Goal: Task Accomplishment & Management: Manage account settings

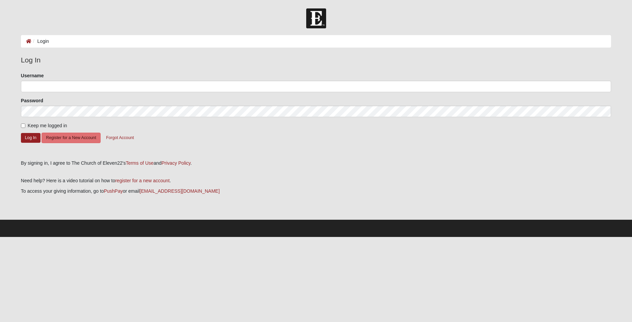
click at [166, 45] on ol "Login" at bounding box center [316, 41] width 590 height 12
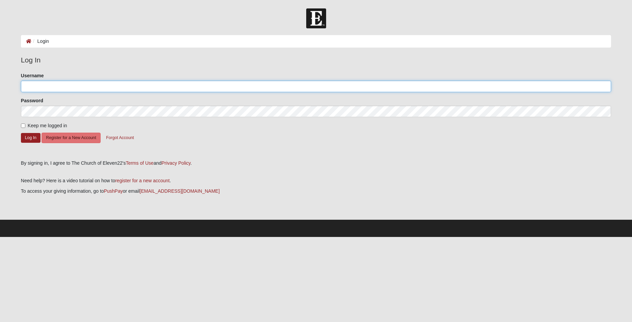
click at [66, 87] on input "Username" at bounding box center [316, 86] width 590 height 11
type input "27andrewmsmith@gmail.com"
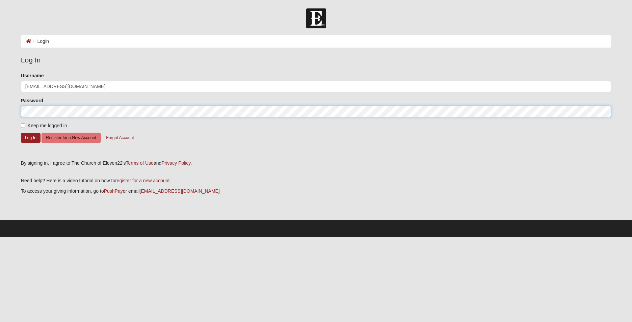
click at [21, 133] on button "Log In" at bounding box center [31, 138] width 20 height 10
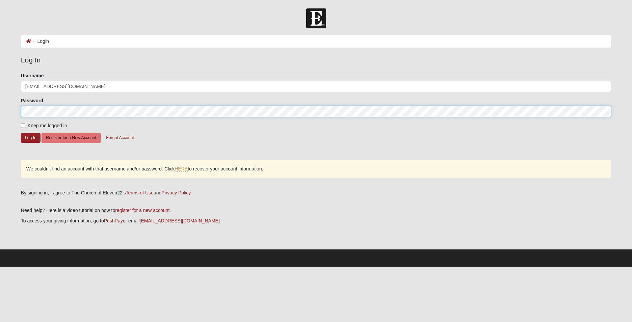
click at [21, 133] on button "Log In" at bounding box center [31, 138] width 20 height 10
click at [26, 126] on label "Keep me logged in" at bounding box center [44, 125] width 46 height 7
click at [25, 126] on input "Keep me logged in" at bounding box center [23, 126] width 4 height 4
checkbox input "true"
click at [182, 168] on link "HERE" at bounding box center [180, 169] width 13 height 6
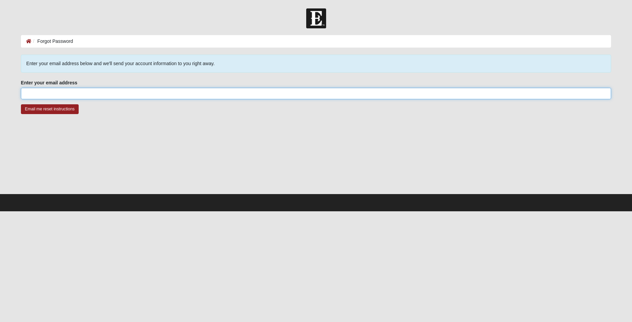
click at [47, 96] on input "Enter your email address" at bounding box center [316, 93] width 590 height 11
type input "27andrewmsmith@gmail.com"
click at [21, 104] on input "Email me reset instructions" at bounding box center [50, 109] width 58 height 10
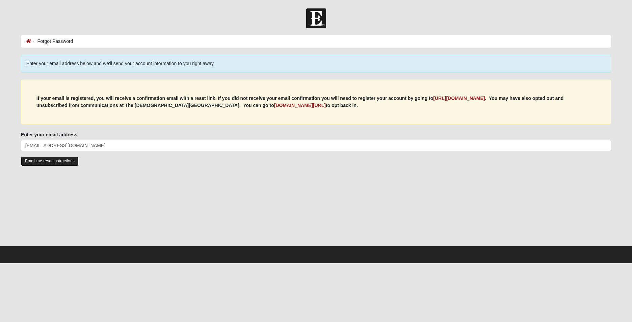
click at [69, 163] on input "Email me reset instructions" at bounding box center [50, 161] width 58 height 10
click at [28, 40] on icon at bounding box center [28, 41] width 5 height 5
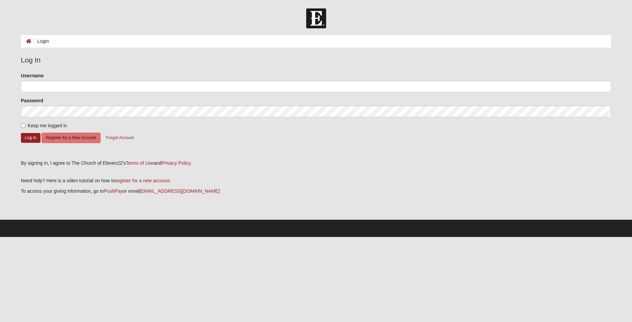
click at [46, 42] on li "Login" at bounding box center [40, 41] width 18 height 7
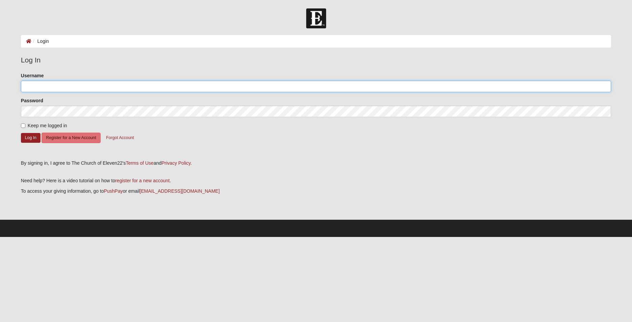
click at [34, 83] on input "Username" at bounding box center [316, 86] width 590 height 11
type input "27andrewmsmith@gmail.com"
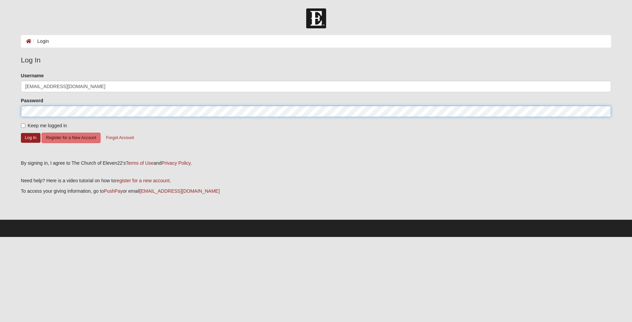
click at [21, 133] on button "Log In" at bounding box center [31, 138] width 20 height 10
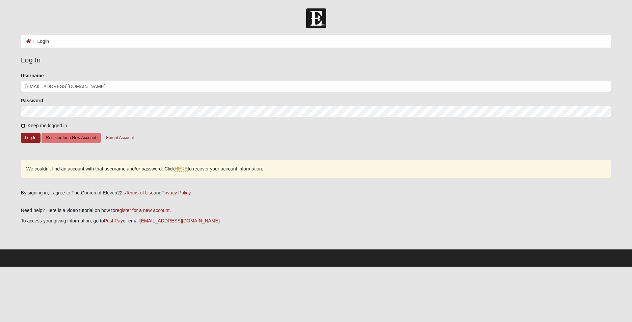
click at [21, 125] on input "Keep me logged in" at bounding box center [23, 126] width 4 height 4
checkbox input "true"
click at [31, 139] on button "Log In" at bounding box center [31, 138] width 20 height 10
click at [31, 140] on button "Log In" at bounding box center [31, 138] width 20 height 10
click at [128, 138] on button "Forgot Account" at bounding box center [120, 138] width 36 height 10
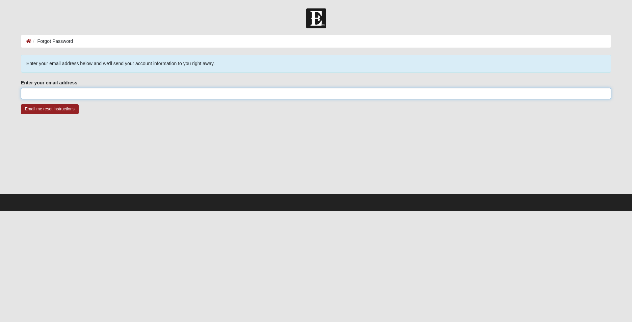
click at [109, 93] on input "Enter your email address" at bounding box center [316, 93] width 590 height 11
type input "[EMAIL_ADDRESS][DOMAIN_NAME]"
click at [21, 104] on input "Email me reset instructions" at bounding box center [50, 109] width 58 height 10
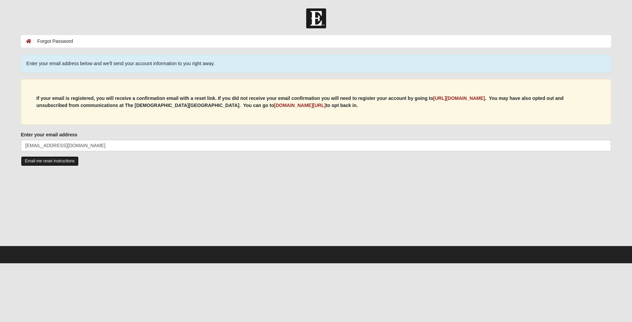
click at [44, 163] on input "Email me reset instructions" at bounding box center [50, 161] width 58 height 10
click at [29, 45] on ol "Forgot Password" at bounding box center [316, 41] width 590 height 12
click at [28, 42] on icon at bounding box center [28, 41] width 5 height 5
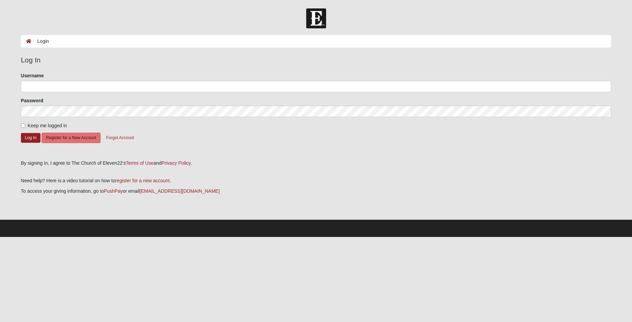
click at [309, 11] on img at bounding box center [316, 18] width 20 height 20
drag, startPoint x: 319, startPoint y: 16, endPoint x: 306, endPoint y: 17, distance: 12.9
click at [318, 17] on img at bounding box center [316, 18] width 20 height 20
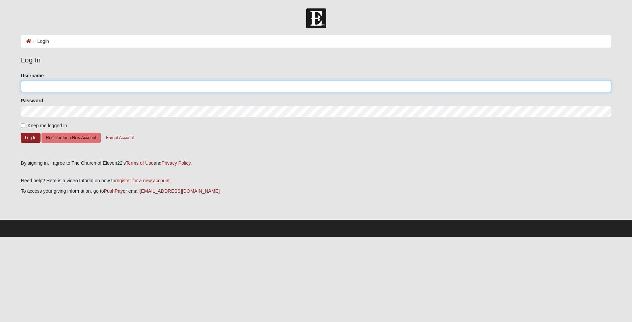
click at [75, 90] on input "Username" at bounding box center [316, 86] width 590 height 11
type input "[EMAIL_ADDRESS][DOMAIN_NAME]"
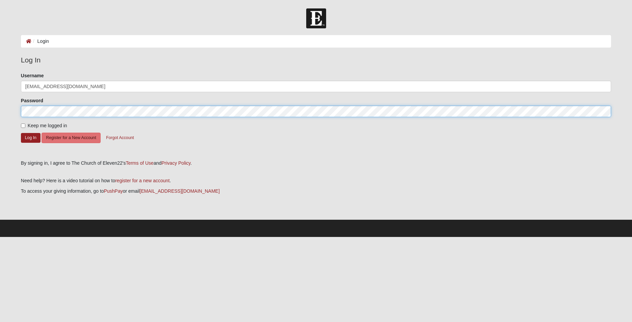
click at [21, 133] on button "Log In" at bounding box center [31, 138] width 20 height 10
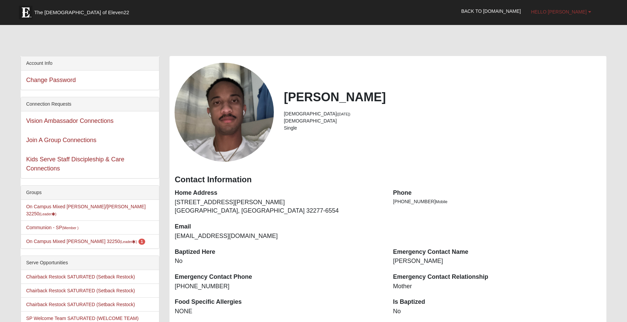
click at [579, 9] on span "Hello [PERSON_NAME]" at bounding box center [559, 11] width 56 height 5
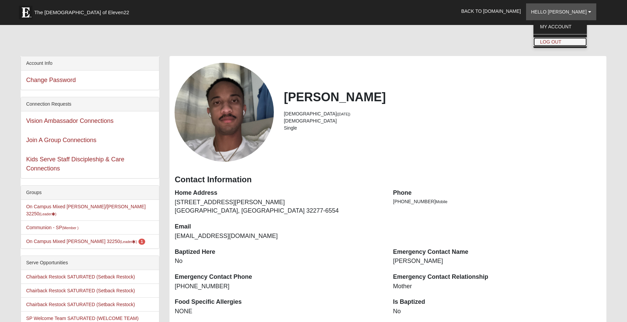
click at [570, 45] on link "Log Out" at bounding box center [559, 41] width 53 height 9
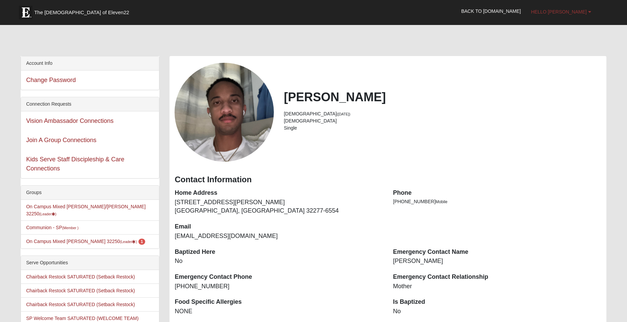
click at [587, 11] on link "Hello Andrew" at bounding box center [561, 11] width 70 height 17
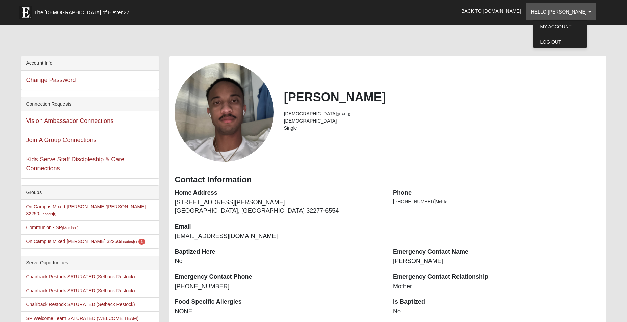
click at [344, 152] on div "Andrew Smith 32 years old (11/24/1992) Male Single" at bounding box center [387, 112] width 436 height 99
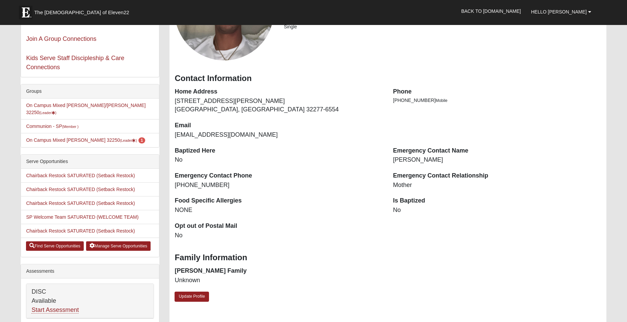
scroll to position [169, 0]
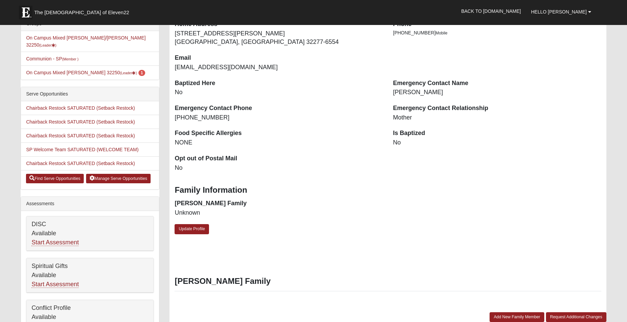
click at [181, 236] on div "Andrew Smith 32 years old (11/24/1992) Male Single Contact Information Home Add…" at bounding box center [387, 68] width 436 height 362
click at [187, 231] on link "Update Profile" at bounding box center [191, 229] width 34 height 10
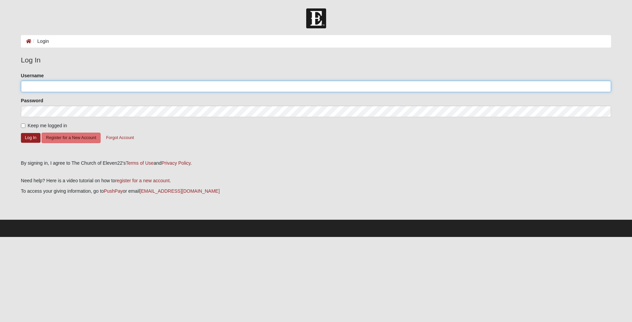
click at [114, 89] on input "Username" at bounding box center [316, 86] width 590 height 11
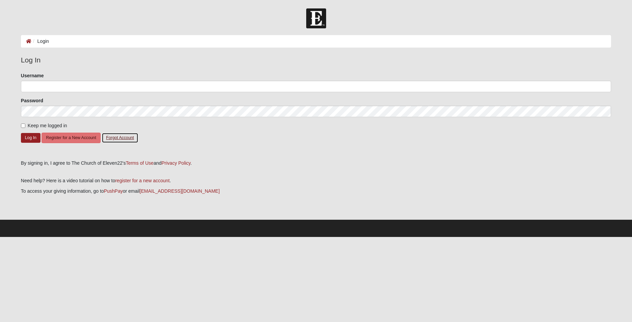
click at [112, 137] on button "Forgot Account" at bounding box center [120, 138] width 36 height 10
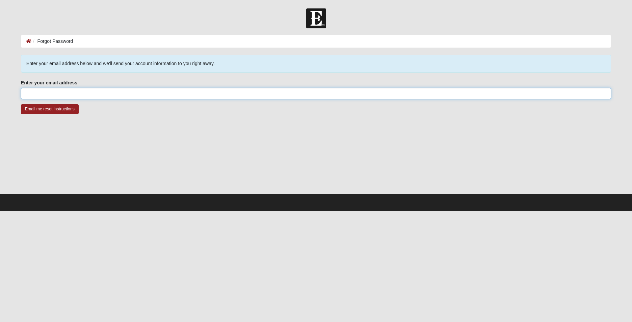
click at [82, 96] on input "Enter your email address" at bounding box center [316, 93] width 590 height 11
type input "27andrewmsmith@gmail.com"
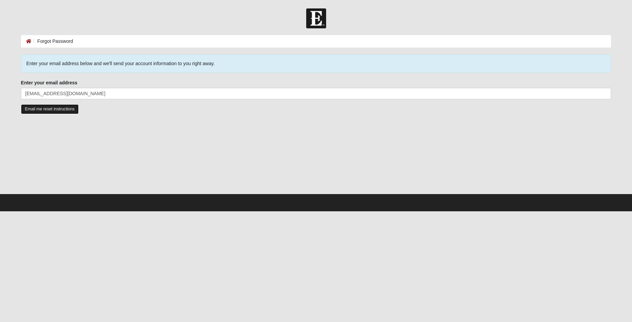
click at [70, 108] on input "Email me reset instructions" at bounding box center [50, 109] width 58 height 10
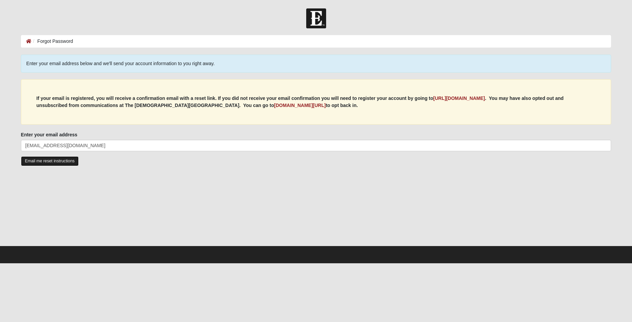
click at [41, 162] on input "Email me reset instructions" at bounding box center [50, 161] width 58 height 10
click at [58, 38] on li "Forgot Password" at bounding box center [52, 41] width 42 height 7
click at [59, 41] on li "Forgot Password" at bounding box center [52, 41] width 42 height 7
click at [74, 41] on ol "Forgot Password" at bounding box center [316, 41] width 590 height 12
click at [29, 43] on icon at bounding box center [28, 41] width 5 height 5
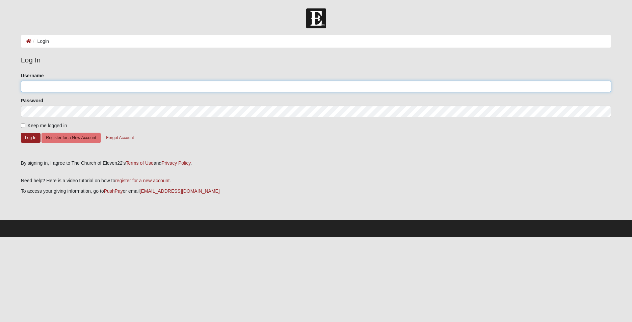
click at [86, 85] on input "Username" at bounding box center [316, 86] width 590 height 11
type input "27andrewmsmith@gmail.com"
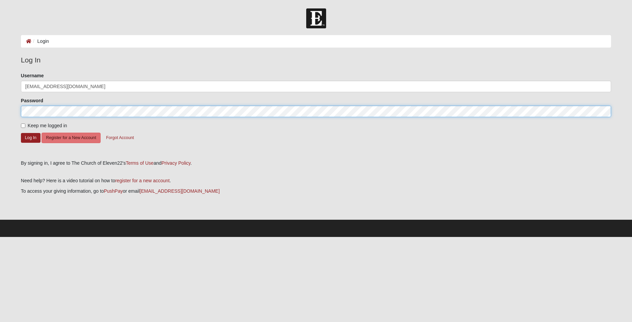
click at [21, 133] on button "Log In" at bounding box center [31, 138] width 20 height 10
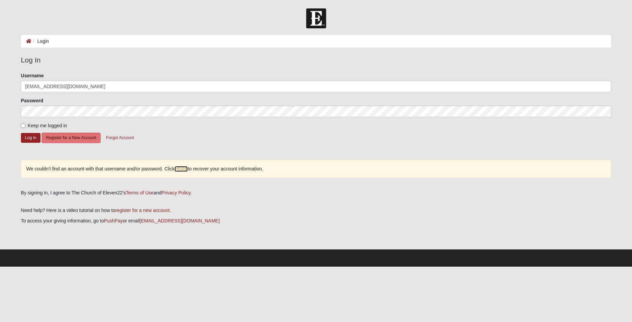
click at [184, 170] on link "HERE" at bounding box center [180, 169] width 13 height 6
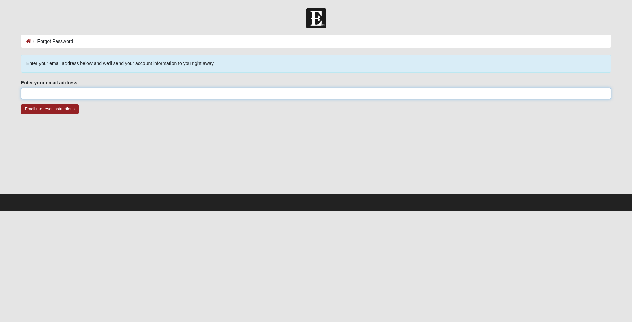
click at [110, 92] on input "Enter your email address" at bounding box center [316, 93] width 590 height 11
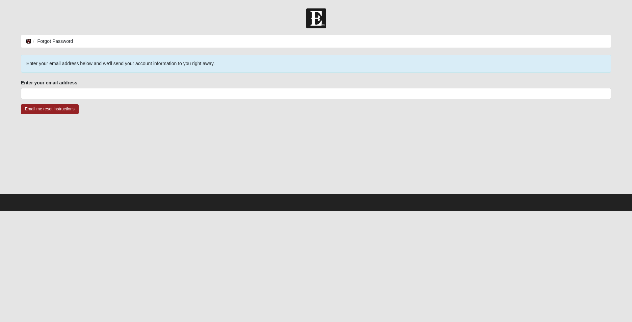
click at [29, 42] on icon at bounding box center [28, 41] width 5 height 5
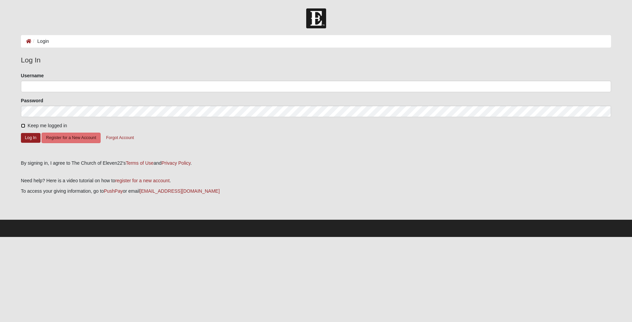
click at [22, 126] on input "Keep me logged in" at bounding box center [23, 126] width 4 height 4
checkbox input "true"
click at [113, 136] on button "Forgot Account" at bounding box center [120, 138] width 36 height 10
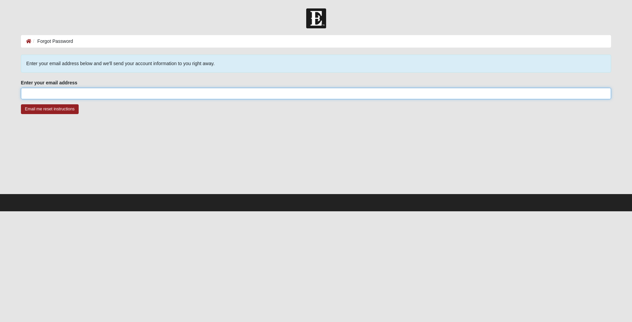
click at [63, 93] on input "Enter your email address" at bounding box center [316, 93] width 590 height 11
type input "27andrewmsmith@gmail.com"
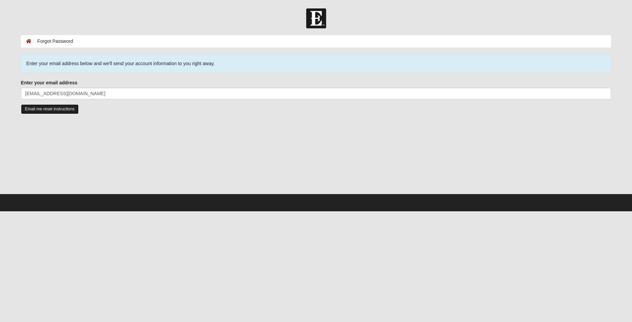
click at [58, 110] on input "Email me reset instructions" at bounding box center [50, 109] width 58 height 10
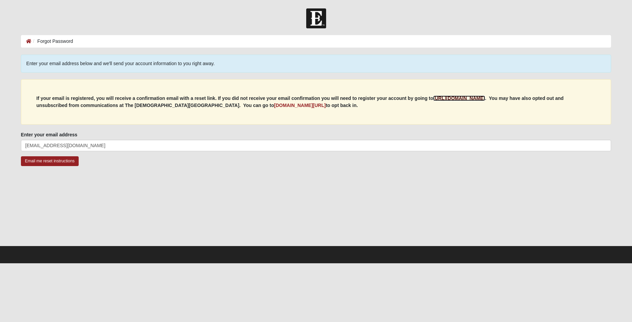
click at [473, 98] on b "https://my.coe22.com/register" at bounding box center [459, 98] width 52 height 5
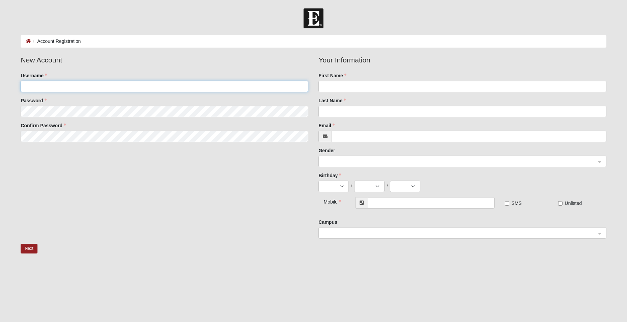
click at [134, 89] on input "Username" at bounding box center [165, 86] width 288 height 11
type input "27andrewmsmith@gmail.com"
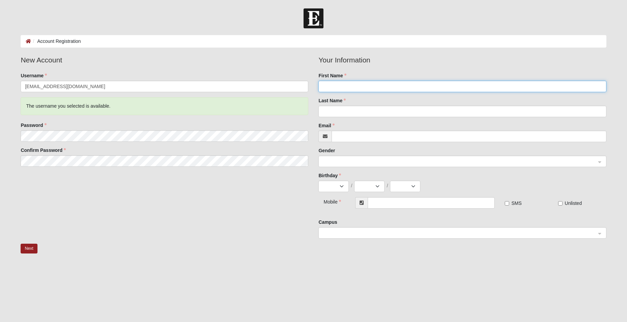
click at [361, 87] on input "First Name" at bounding box center [462, 86] width 288 height 11
type input "[PERSON_NAME]"
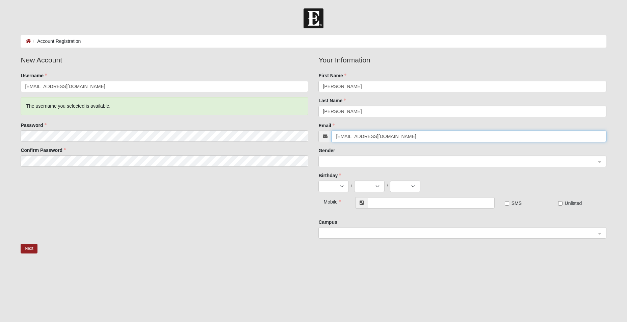
type input "27andrewmsmith@gmail.com"
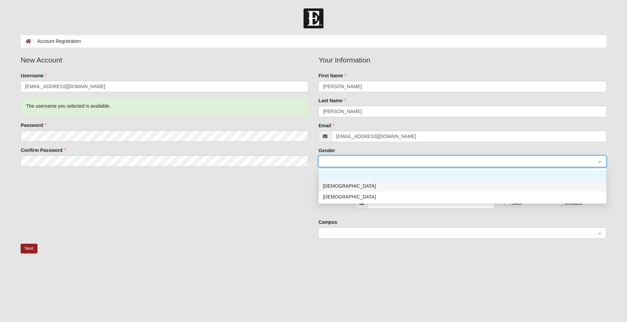
click at [334, 186] on div "[DEMOGRAPHIC_DATA]" at bounding box center [462, 185] width 279 height 7
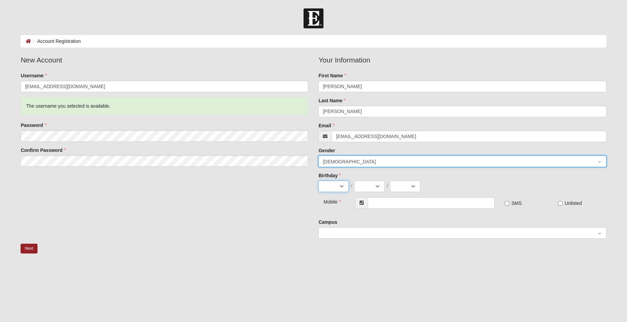
click at [338, 189] on select "Jan Feb Mar Apr May Jun Jul Aug Sep Oct Nov Dec" at bounding box center [333, 186] width 30 height 11
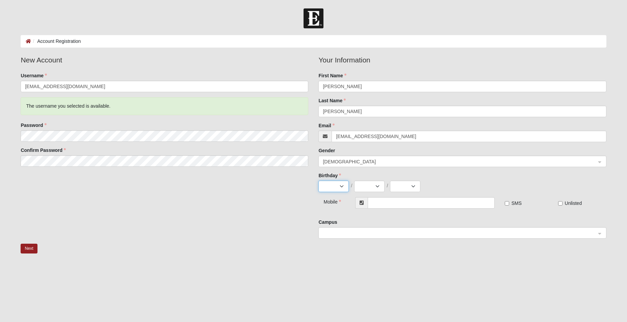
select select "11"
click at [318, 181] on select "Jan Feb Mar Apr May Jun Jul Aug Sep Oct Nov Dec" at bounding box center [333, 186] width 30 height 11
click at [377, 185] on select "1 2 3 4 5 6 7 8 9 10 11 12 13 14 15 16 17 18 19 20 21 22 23 24 25 26 27 28 29 30" at bounding box center [369, 186] width 30 height 11
select select "24"
click at [354, 181] on select "1 2 3 4 5 6 7 8 9 10 11 12 13 14 15 16 17 18 19 20 21 22 23 24 25 26 27 28 29 30" at bounding box center [369, 186] width 30 height 11
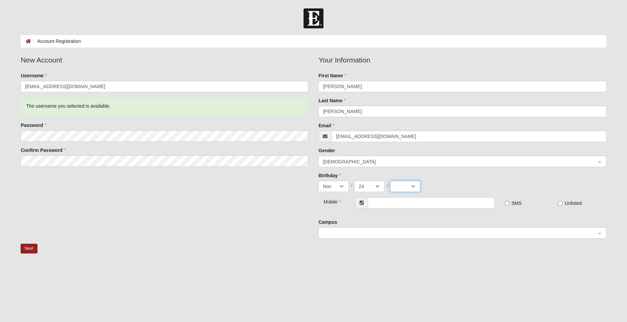
click at [402, 187] on select "2025 2024 2023 2022 2021 2020 2019 2018 2017 2016 2015 2014 2013 2012 2011 2010…" at bounding box center [405, 186] width 30 height 11
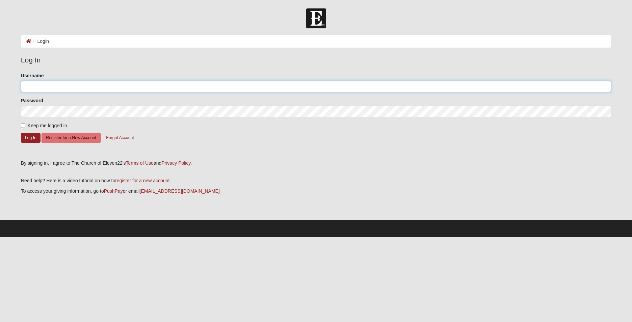
click at [153, 85] on input "Username" at bounding box center [316, 86] width 590 height 11
type input "[EMAIL_ADDRESS][DOMAIN_NAME]"
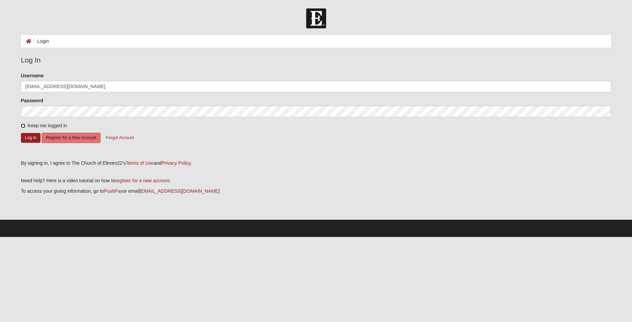
click at [21, 127] on input "Keep me logged in" at bounding box center [23, 126] width 4 height 4
checkbox input "true"
click at [26, 139] on button "Log In" at bounding box center [31, 138] width 20 height 10
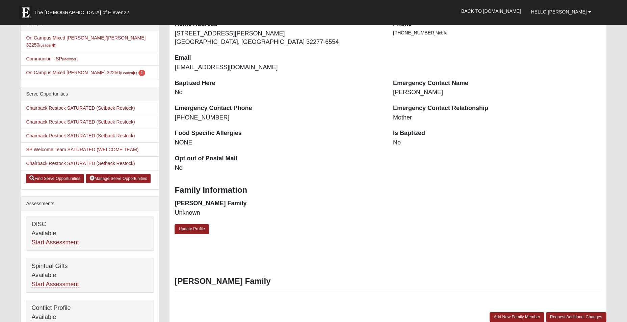
scroll to position [338, 0]
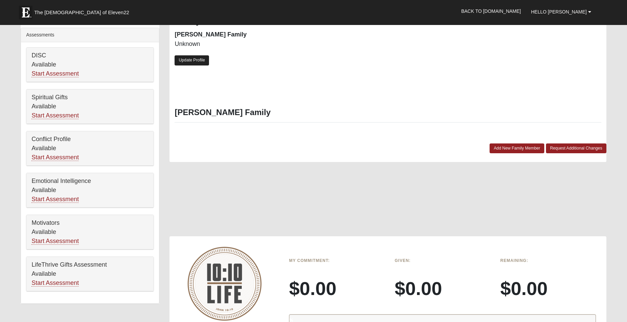
click at [195, 64] on link "Update Profile" at bounding box center [191, 60] width 34 height 10
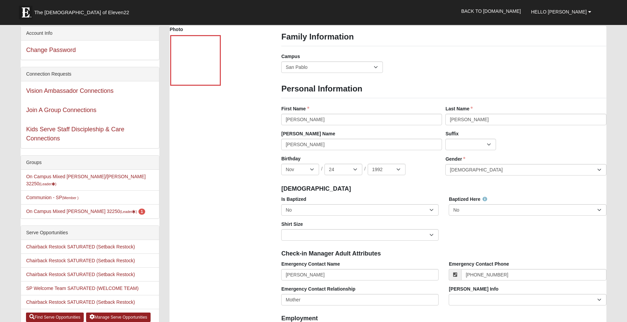
scroll to position [0, 0]
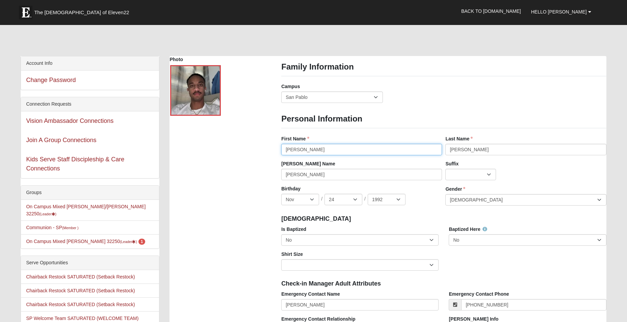
drag, startPoint x: 303, startPoint y: 149, endPoint x: 222, endPoint y: 157, distance: 82.0
type input "Drew"
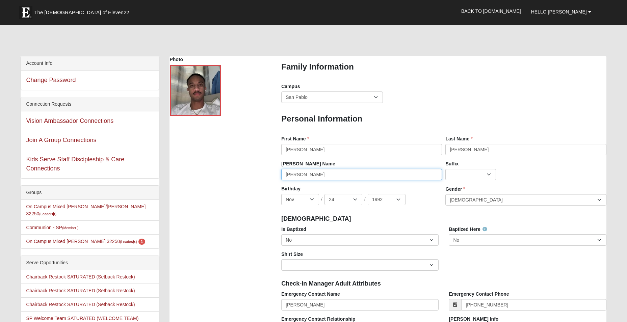
drag, startPoint x: 306, startPoint y: 174, endPoint x: 247, endPoint y: 183, distance: 59.0
type input "Drew"
click at [488, 173] on select "Jr. Sr. Ph.D. II III IV V VI MD" at bounding box center [470, 174] width 51 height 11
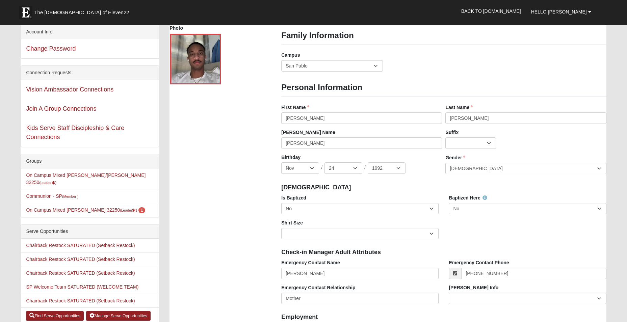
scroll to position [68, 0]
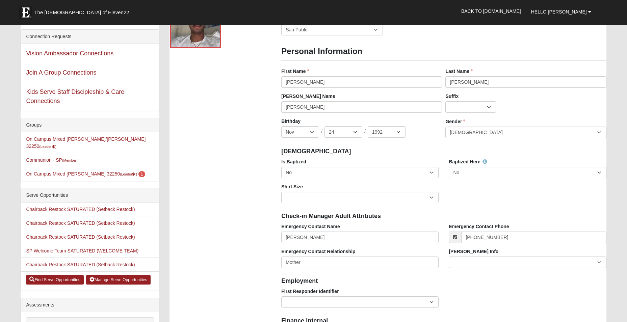
drag, startPoint x: 439, startPoint y: 170, endPoint x: 437, endPoint y: 173, distance: 3.7
click at [438, 172] on div "Is Baptized No Yes" at bounding box center [359, 170] width 167 height 25
click at [434, 173] on select "No Yes" at bounding box center [359, 172] width 157 height 11
select select "True"
click at [281, 167] on select "No Yes" at bounding box center [359, 172] width 157 height 11
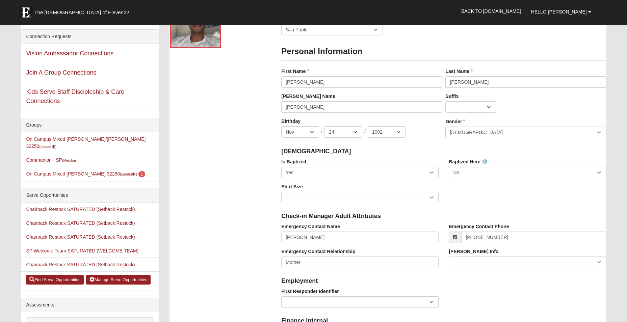
click at [347, 156] on div "Baptism" at bounding box center [443, 150] width 335 height 15
click at [598, 174] on select "No Yes" at bounding box center [527, 172] width 157 height 11
click at [449, 167] on select "No Yes" at bounding box center [527, 172] width 157 height 11
click at [548, 195] on div "Is Baptized No Yes Baptized Here No Yes Shirt Size Adult Small Adult Medium Adu…" at bounding box center [443, 183] width 335 height 50
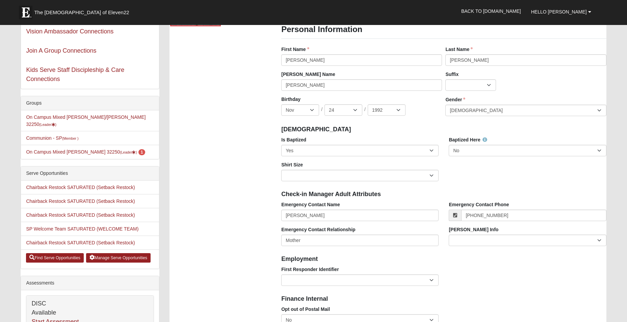
scroll to position [101, 0]
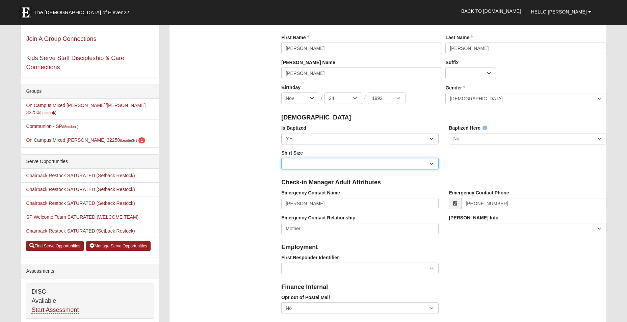
click at [432, 165] on select "Adult Small Adult Medium Adult Large Adult XL Adult XXL Adult 3XL Adult 4XL You…" at bounding box center [359, 163] width 157 height 11
select select "Adult Medium"
click at [281, 158] on select "Adult Small Adult Medium Adult Large Adult XL Adult XXL Adult 3XL Adult 4XL You…" at bounding box center [359, 163] width 157 height 11
click at [469, 173] on div "Is Baptized No Yes Baptized Here No Yes Shirt Size Adult Small Adult Medium Adu…" at bounding box center [443, 150] width 335 height 50
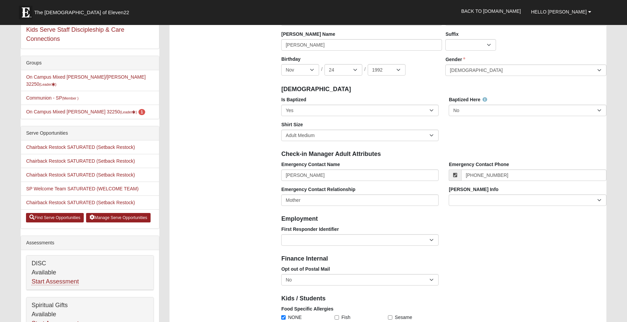
scroll to position [203, 0]
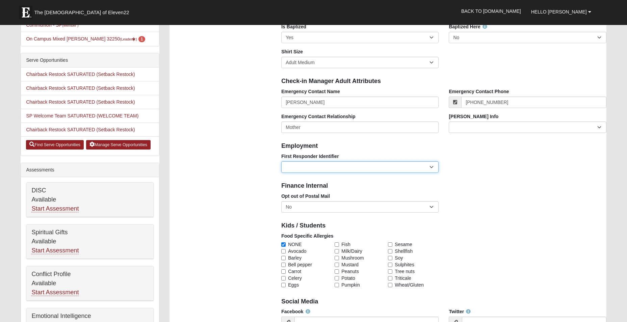
click at [433, 168] on select "EMT | Paramedic | Medical Firefighter | Fire Department Police Officer | Sherif…" at bounding box center [359, 166] width 157 height 11
click at [500, 178] on div "Finance Internal" at bounding box center [443, 185] width 335 height 15
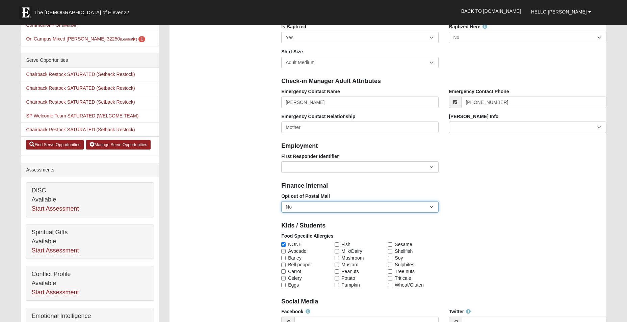
click at [431, 206] on select "No Yes" at bounding box center [359, 206] width 157 height 11
click at [509, 192] on div "Finance Internal" at bounding box center [443, 185] width 335 height 15
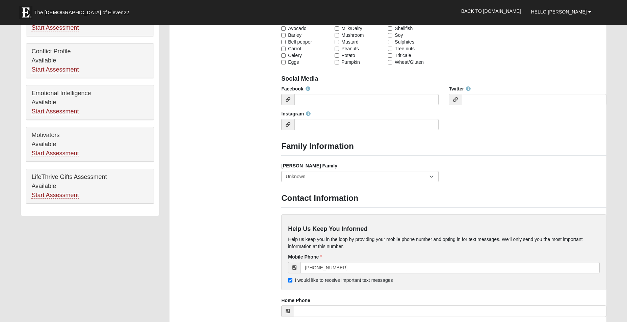
scroll to position [473, 0]
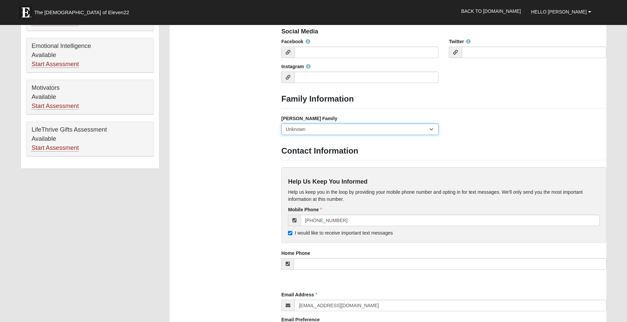
click at [430, 132] on select "Yes, we are a current foster family No, we are a former foster family No, we ha…" at bounding box center [359, 129] width 157 height 11
click at [427, 133] on select "Yes, we are a current foster family No, we are a former foster family No, we ha…" at bounding box center [359, 129] width 157 height 11
click at [441, 152] on h3 "Contact Information" at bounding box center [443, 151] width 325 height 10
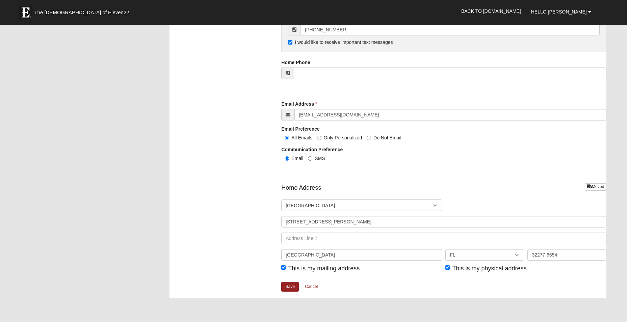
scroll to position [675, 0]
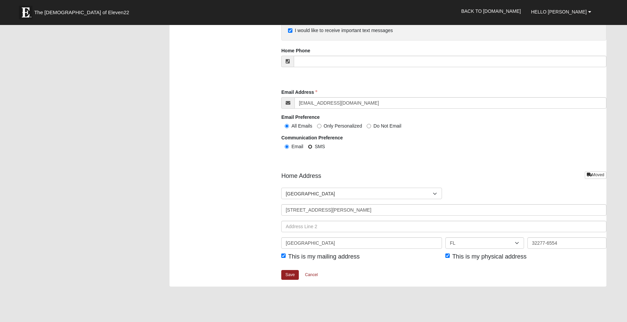
click at [312, 146] on input "SMS" at bounding box center [310, 146] width 4 height 4
radio input "true"
click at [284, 148] on label "Email" at bounding box center [292, 146] width 22 height 7
click at [285, 148] on input "Email" at bounding box center [287, 146] width 4 height 4
radio input "true"
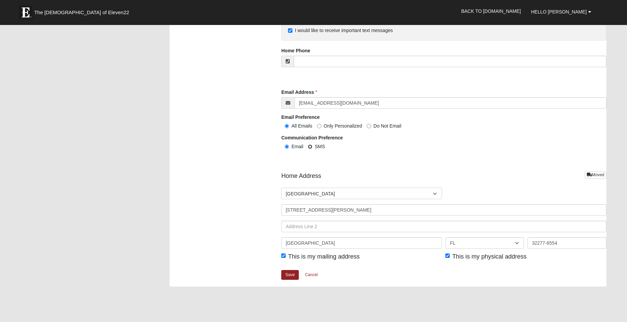
click at [308, 147] on input "SMS" at bounding box center [310, 146] width 4 height 4
radio input "true"
click at [282, 256] on input "This is my mailing address" at bounding box center [283, 255] width 4 height 4
checkbox input "false"
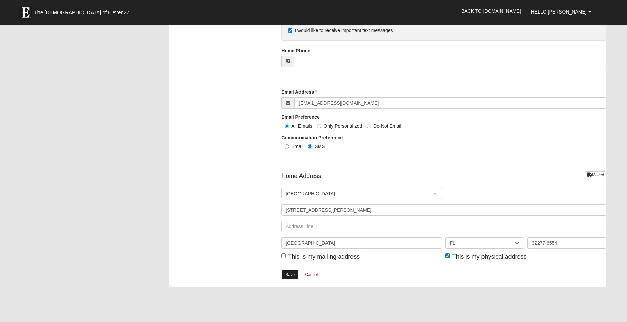
click at [297, 275] on link "Save" at bounding box center [290, 275] width 18 height 10
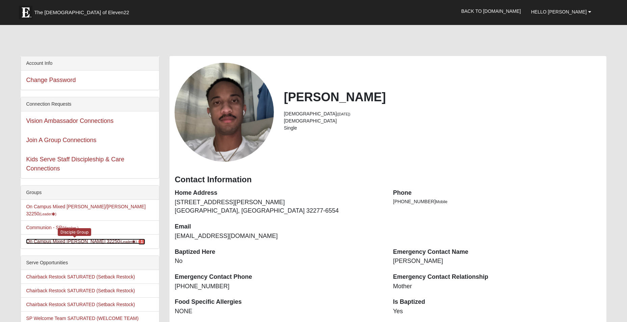
click at [138, 239] on span "1" at bounding box center [141, 242] width 7 height 6
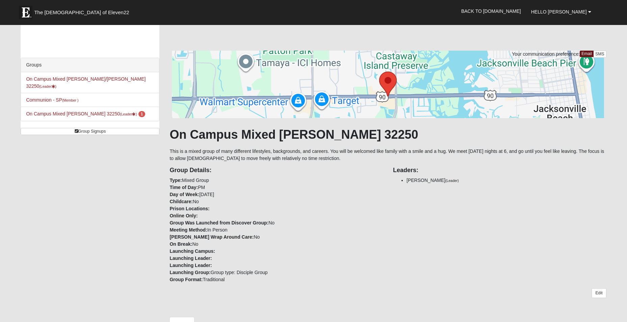
scroll to position [68, 0]
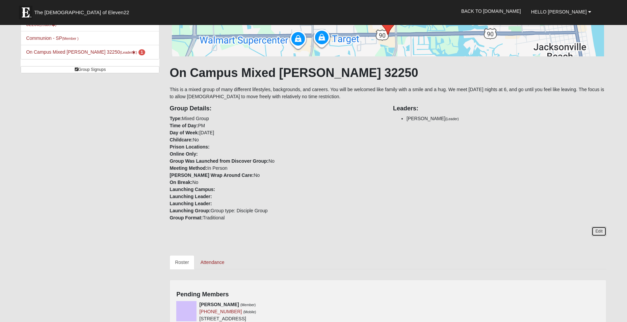
click at [597, 233] on link "Edit" at bounding box center [598, 231] width 15 height 10
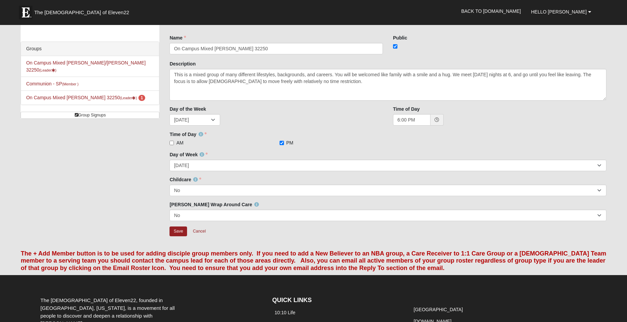
scroll to position [34, 0]
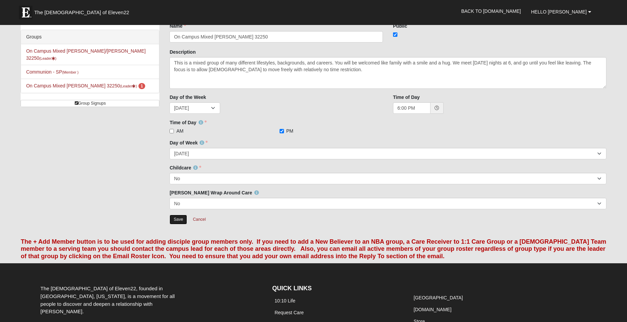
click at [176, 218] on input "Save" at bounding box center [178, 220] width 18 height 10
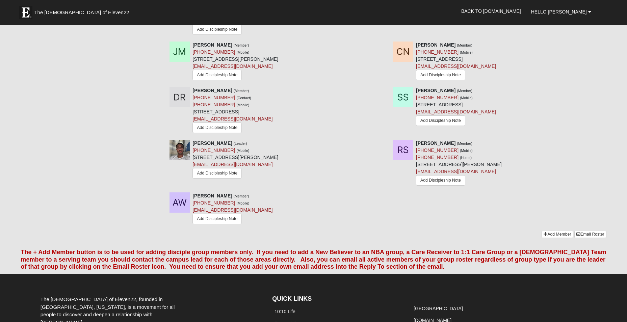
scroll to position [574, 0]
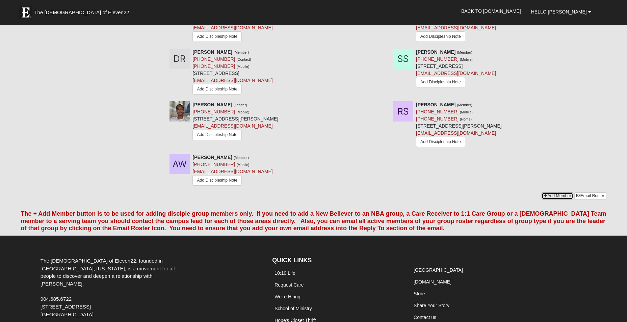
click at [553, 199] on link "Add Member" at bounding box center [556, 195] width 31 height 7
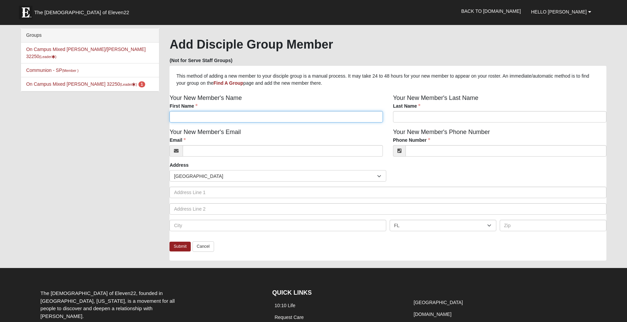
click at [188, 118] on input "First Name" at bounding box center [275, 116] width 213 height 11
drag, startPoint x: 215, startPoint y: 116, endPoint x: 187, endPoint y: 121, distance: 27.8
click at [187, 121] on input "[PERSON_NAME]" at bounding box center [275, 116] width 213 height 11
type input "Gwen Wessel"
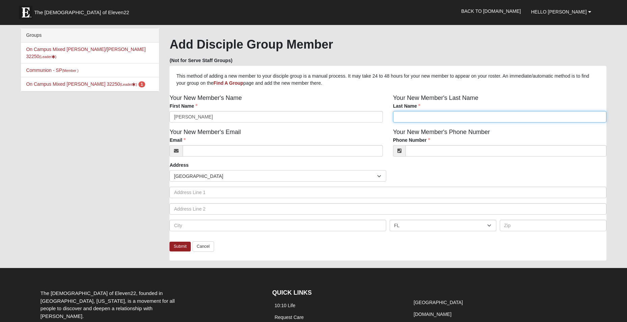
click at [415, 118] on input "Last Name" at bounding box center [499, 116] width 213 height 11
paste input "Wessel"
type input "Wessel"
click at [243, 152] on input "Email" at bounding box center [283, 150] width 200 height 11
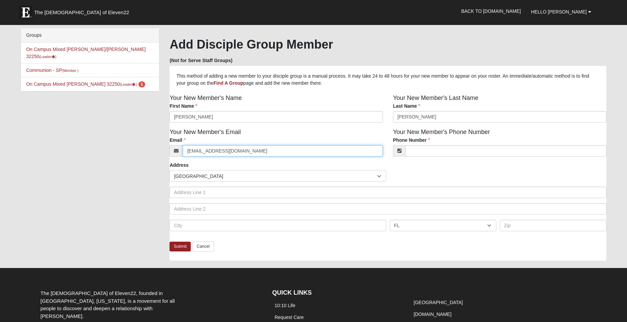
type input "gwenwessel@gmail.com"
click at [435, 148] on input "Phone Number" at bounding box center [505, 150] width 201 height 11
type input "(330) 635-0221"
click at [435, 166] on div "Address Countries United States ------------------------ Afghanistan Aland Isla…" at bounding box center [387, 199] width 436 height 75
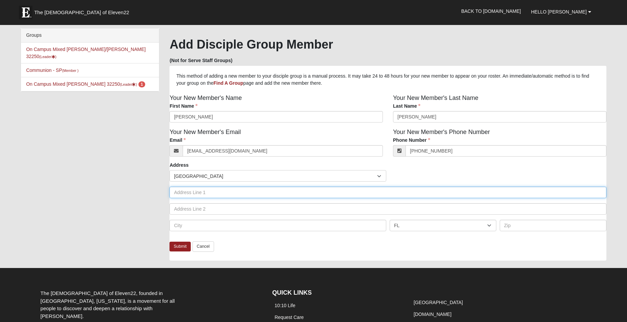
click at [245, 194] on input "text" at bounding box center [387, 192] width 436 height 11
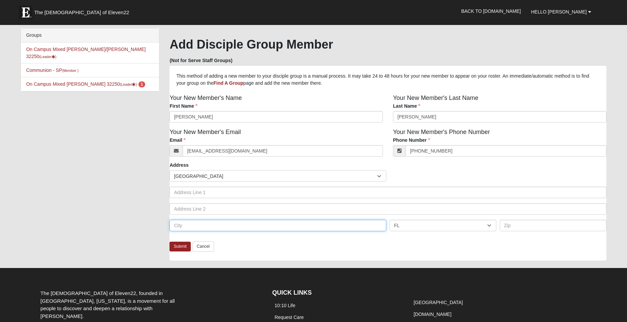
drag, startPoint x: 206, startPoint y: 220, endPoint x: 201, endPoint y: 222, distance: 5.1
click at [205, 220] on input "text" at bounding box center [277, 225] width 217 height 11
drag, startPoint x: 253, startPoint y: 254, endPoint x: 228, endPoint y: 246, distance: 26.0
click at [253, 254] on div "Submit Cancel" at bounding box center [387, 250] width 436 height 19
click at [174, 227] on input "jacksonville" at bounding box center [277, 225] width 217 height 11
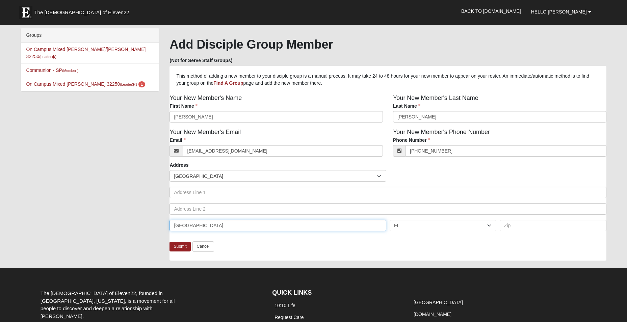
type input "[GEOGRAPHIC_DATA]"
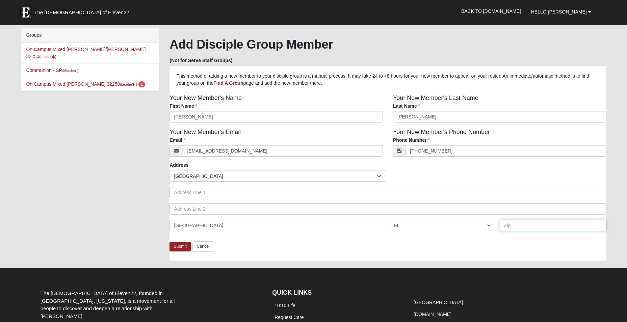
click at [520, 227] on input "text" at bounding box center [553, 225] width 107 height 11
click at [218, 253] on div "Submit Cancel" at bounding box center [387, 250] width 436 height 19
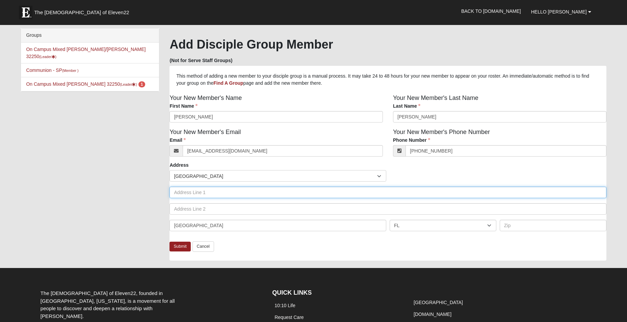
click at [221, 196] on input "text" at bounding box center [387, 192] width 436 height 11
type input "3551 San Pablo Rd S"
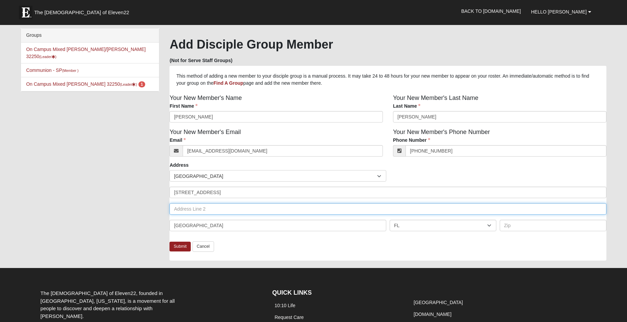
click at [219, 207] on input "text" at bounding box center [387, 208] width 436 height 11
type input "Apt 2908"
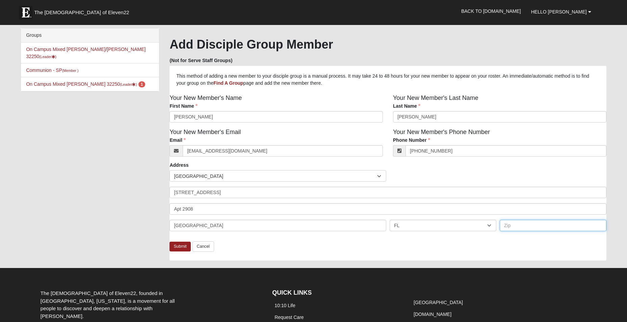
click at [524, 231] on input "text" at bounding box center [553, 225] width 107 height 11
type input "2"
type input "32224"
click at [314, 239] on div "Address Countries United States ------------------------ Afghanistan Aland Isla…" at bounding box center [387, 202] width 447 height 80
click at [182, 245] on link "Submit" at bounding box center [179, 247] width 21 height 10
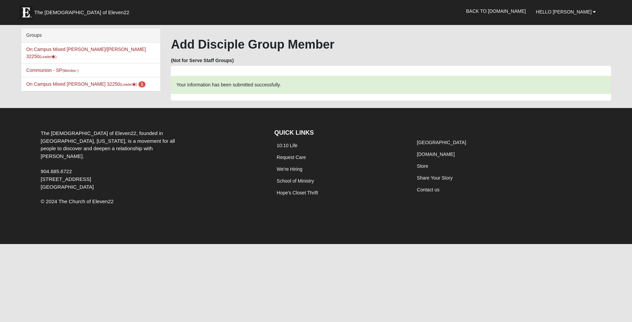
click at [122, 78] on li "On Campus Mixed Smith 32250 (Leader ) 1" at bounding box center [90, 84] width 139 height 14
click at [132, 83] on icon at bounding box center [134, 85] width 4 height 4
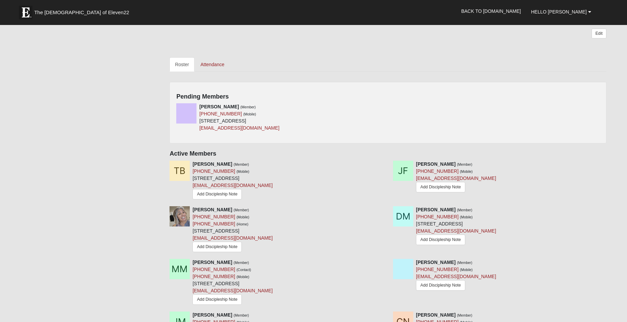
scroll to position [270, 0]
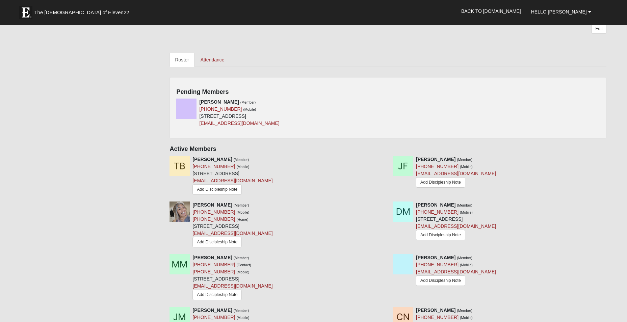
drag, startPoint x: 520, startPoint y: 113, endPoint x: 506, endPoint y: 113, distance: 13.8
click at [512, 113] on div "Ivanna Wilson (Member) (904) 234-5279 (Mobile) 11331 Estancia Villa Cir Unit 3 …" at bounding box center [387, 115] width 433 height 33
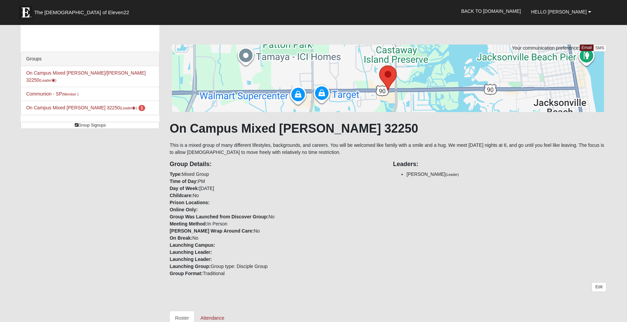
scroll to position [0, 0]
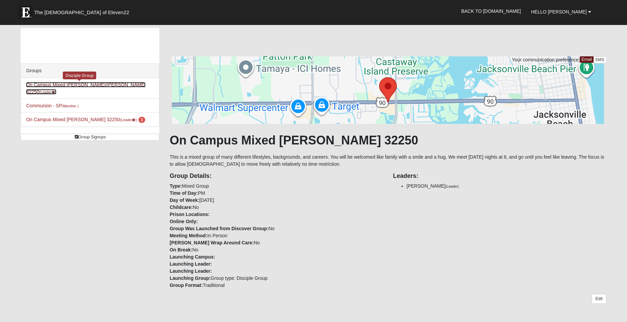
click at [74, 85] on link "On Campus Mixed Martinez/Smith 32250 (Leader )" at bounding box center [85, 88] width 119 height 12
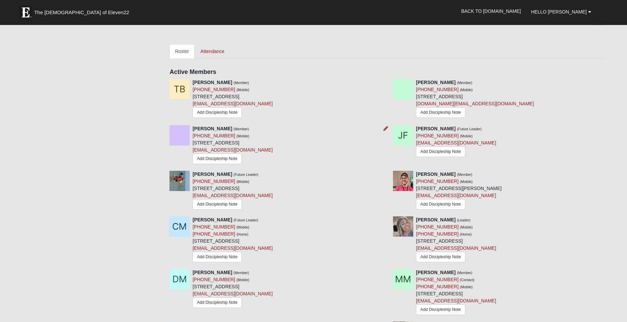
scroll to position [304, 0]
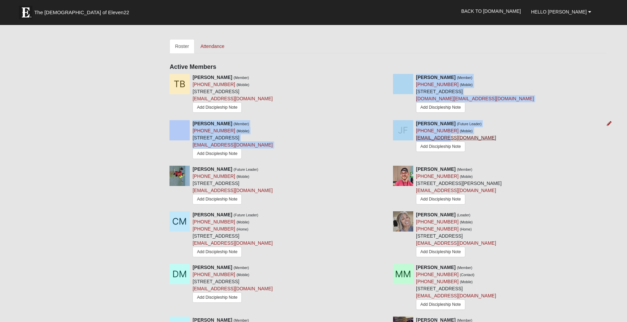
drag, startPoint x: 413, startPoint y: 118, endPoint x: 449, endPoint y: 138, distance: 40.9
click at [449, 138] on div "Your communication preference: Email SMS On Campus Mixed [PERSON_NAME]/[PERSON_…" at bounding box center [387, 107] width 436 height 708
drag, startPoint x: 449, startPoint y: 138, endPoint x: 493, endPoint y: 133, distance: 44.1
click at [493, 133] on div "[PERSON_NAME] (Future Leader) [PHONE_NUMBER] (Mobile) [EMAIL_ADDRESS][DOMAIN_NA…" at bounding box center [499, 136] width 223 height 33
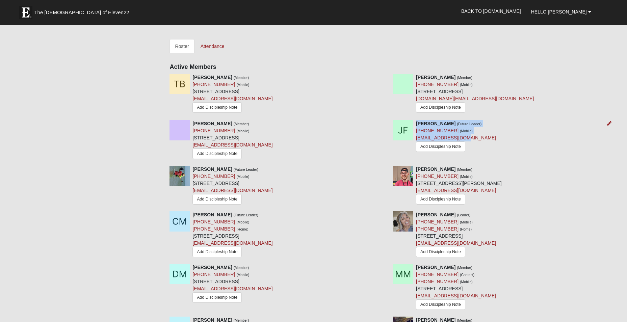
drag, startPoint x: 416, startPoint y: 123, endPoint x: 464, endPoint y: 139, distance: 50.5
click at [464, 139] on div "[PERSON_NAME] (Future Leader) [PHONE_NUMBER] (Mobile) [EMAIL_ADDRESS][DOMAIN_NA…" at bounding box center [456, 136] width 80 height 33
drag, startPoint x: 464, startPoint y: 139, endPoint x: 445, endPoint y: 134, distance: 19.8
copy div "Jane Fuson (Future Leader) (904) 502-9949 (Mobile) janefuson@gmail.com"
click at [504, 156] on div "Lydia Fitzke (Member) (904) 947-4090 (Mobile) 3650 Ring Ln Apt 122 Jacksonville…" at bounding box center [387, 143] width 447 height 46
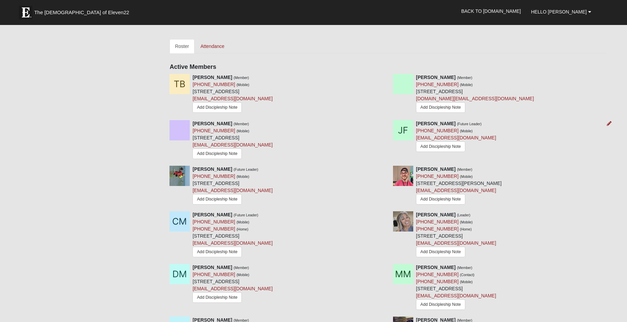
click at [410, 131] on img at bounding box center [403, 130] width 20 height 20
click at [399, 137] on img at bounding box center [403, 130] width 20 height 20
click at [440, 150] on link "Add Discipleship Note" at bounding box center [440, 146] width 49 height 10
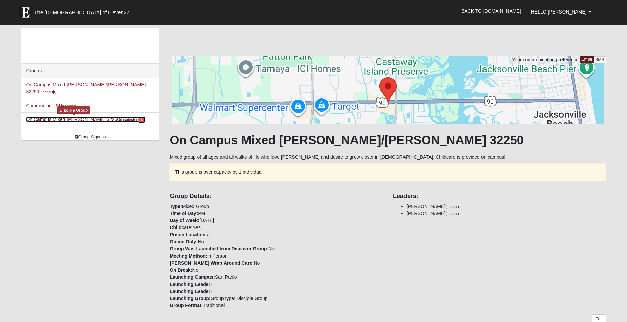
click at [91, 117] on link "On Campus Mixed [PERSON_NAME] 32250 (Leader ) 1" at bounding box center [85, 119] width 119 height 5
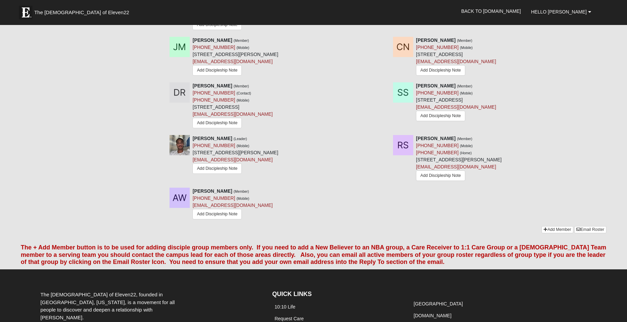
scroll to position [574, 0]
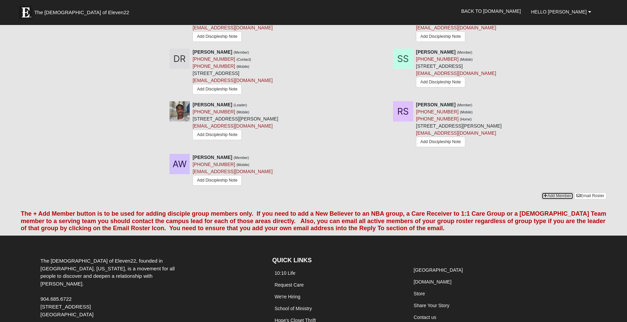
click at [551, 199] on link "Add Member" at bounding box center [556, 195] width 31 height 7
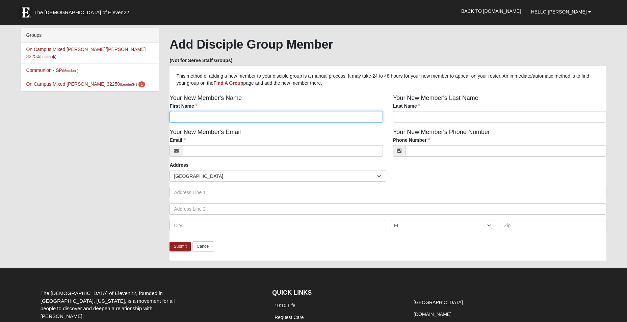
click at [194, 119] on input "First Name" at bounding box center [275, 116] width 213 height 11
type input "[PERSON_NAME]"
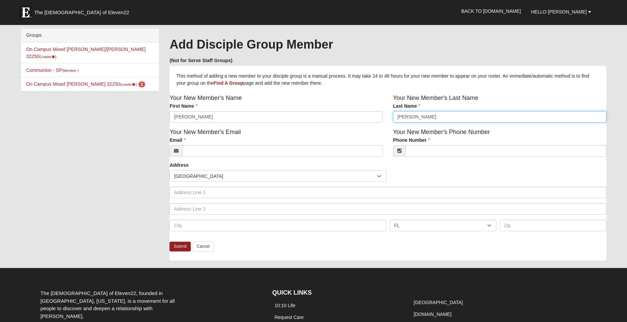
type input "[PERSON_NAME]"
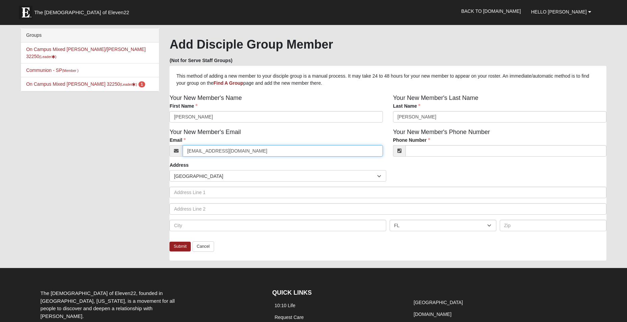
type input "janefuson@gmail.com"
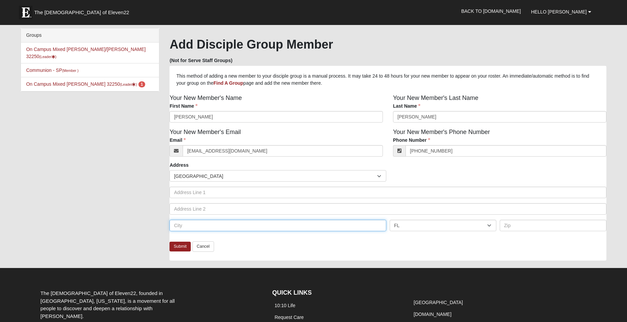
type input "(904) 502-9949"
click at [197, 228] on input "text" at bounding box center [277, 225] width 217 height 11
type input "Jacksonville"
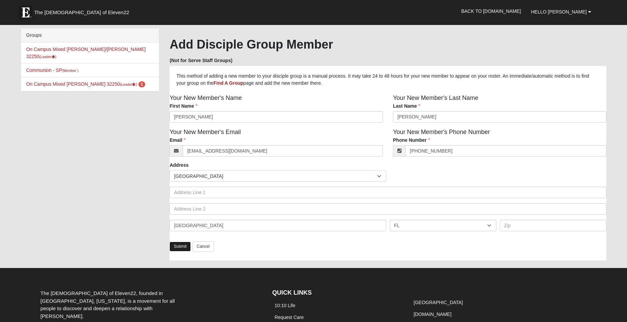
click at [179, 245] on link "Submit" at bounding box center [179, 247] width 21 height 10
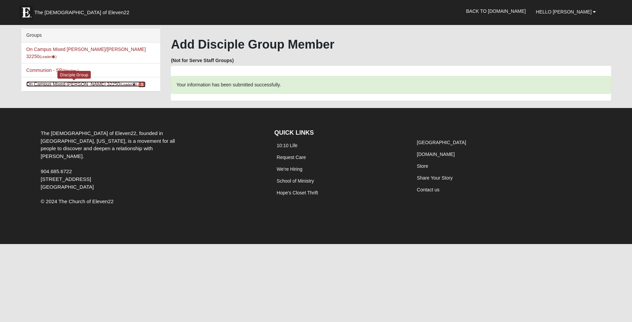
click at [87, 81] on link "On Campus Mixed [PERSON_NAME] 32250 (Leader ) 1" at bounding box center [85, 83] width 119 height 5
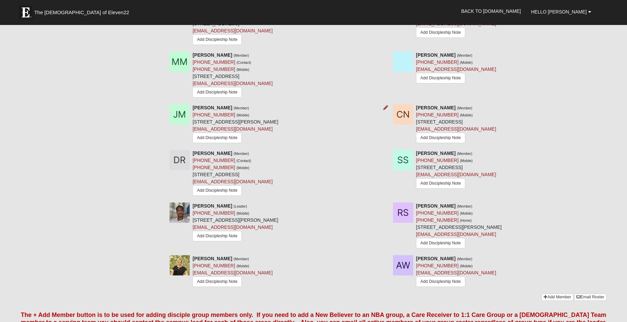
scroll to position [506, 0]
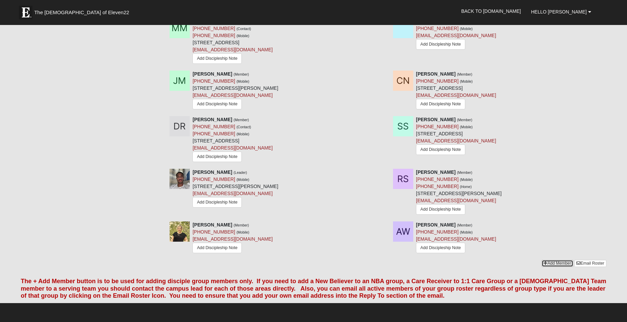
click at [559, 267] on link "Add Member" at bounding box center [556, 263] width 31 height 7
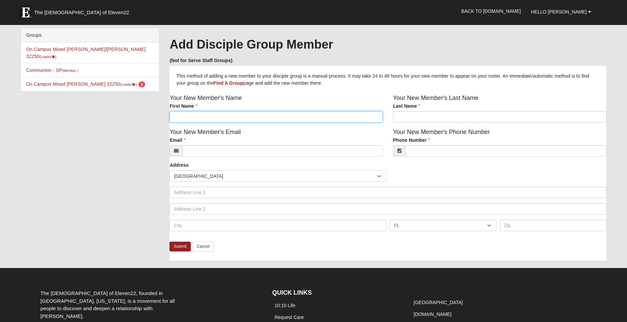
click at [265, 120] on input "First Name" at bounding box center [275, 116] width 213 height 11
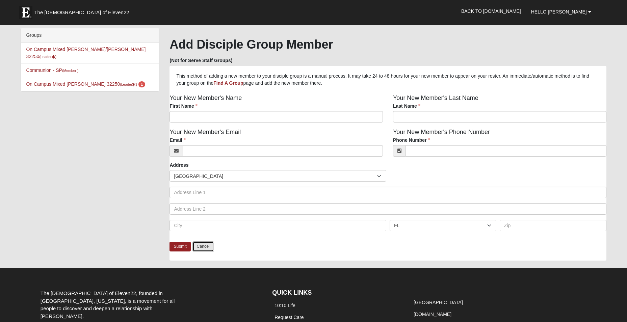
click at [197, 248] on link "Cancel" at bounding box center [203, 246] width 22 height 10
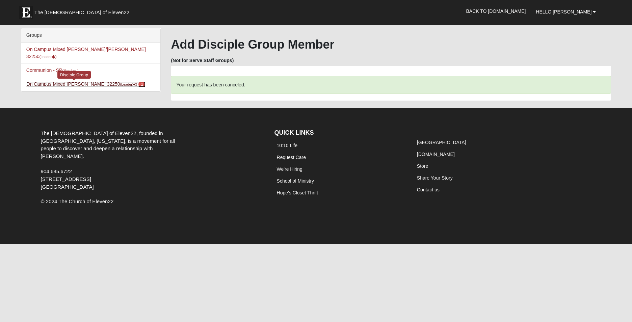
click at [86, 81] on link "On Campus Mixed Smith 32250 (Leader ) 1" at bounding box center [85, 83] width 119 height 5
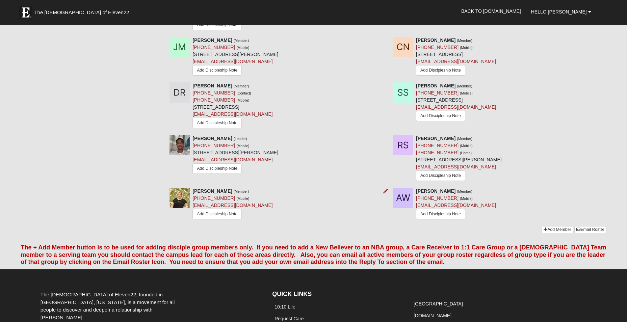
scroll to position [506, 0]
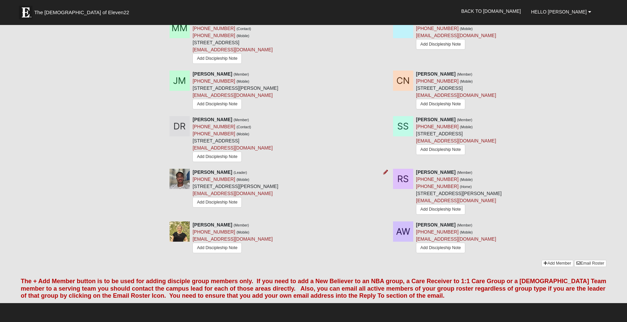
click at [177, 183] on img at bounding box center [179, 179] width 20 height 20
click at [210, 175] on strong "[PERSON_NAME]" at bounding box center [211, 171] width 39 height 5
click at [208, 206] on link "Add Discipleship Note" at bounding box center [216, 202] width 49 height 10
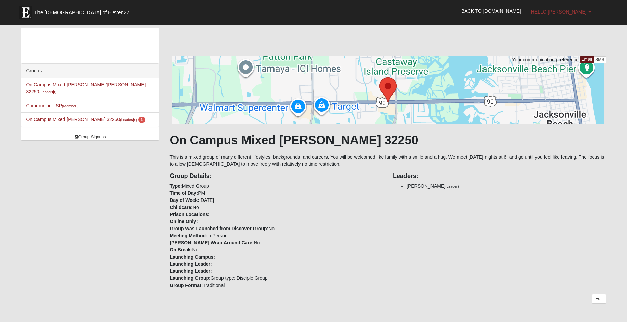
click at [588, 10] on b at bounding box center [589, 11] width 3 height 5
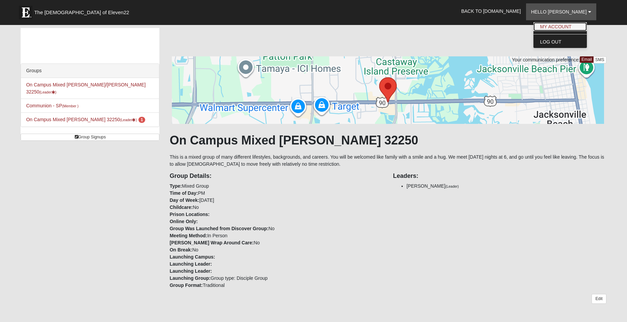
click at [582, 26] on link "My Account" at bounding box center [559, 26] width 53 height 9
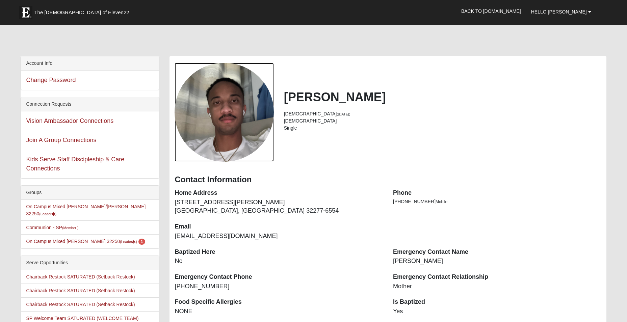
click at [223, 137] on div "View Fullsize Photo" at bounding box center [223, 112] width 99 height 99
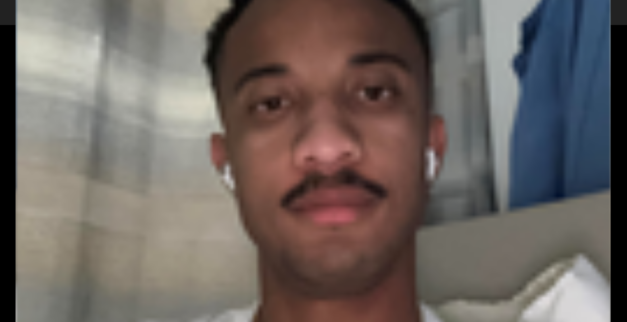
click at [233, 141] on div "View Fullsize Photo" at bounding box center [313, 160] width 595 height 595
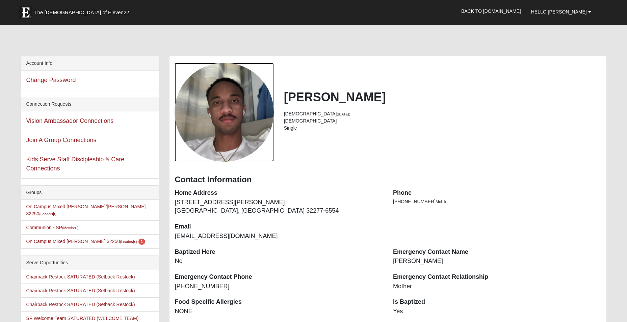
click at [232, 141] on div "View Fullsize Photo" at bounding box center [223, 112] width 99 height 99
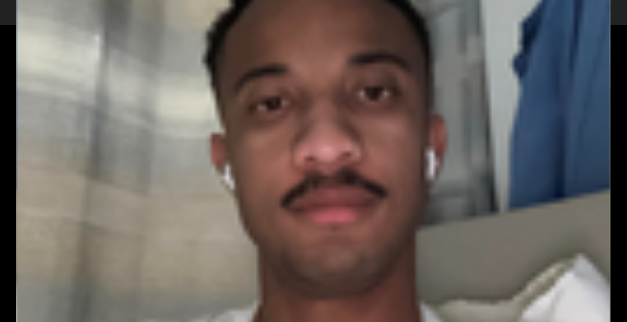
click at [237, 141] on div "View Fullsize Photo" at bounding box center [313, 160] width 595 height 595
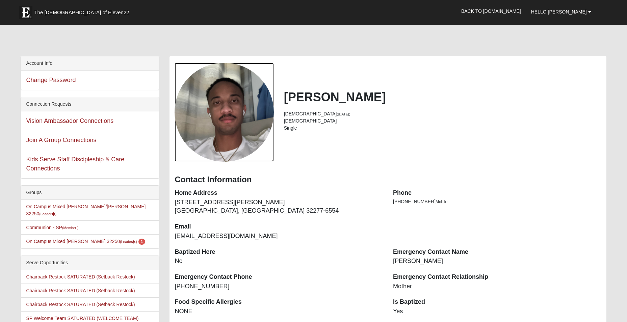
click at [237, 141] on div "View Fullsize Photo" at bounding box center [223, 112] width 99 height 99
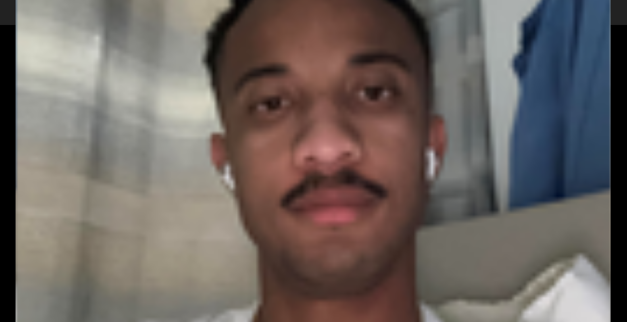
click at [238, 141] on div "View Fullsize Photo" at bounding box center [313, 160] width 595 height 595
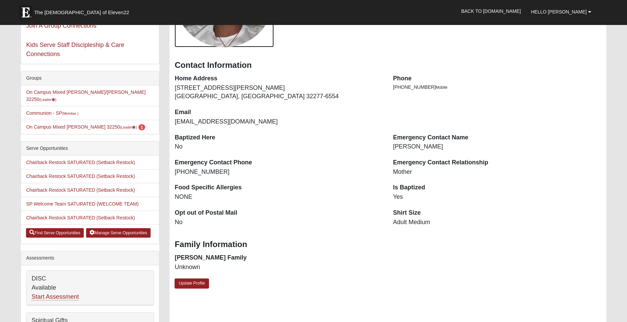
scroll to position [169, 0]
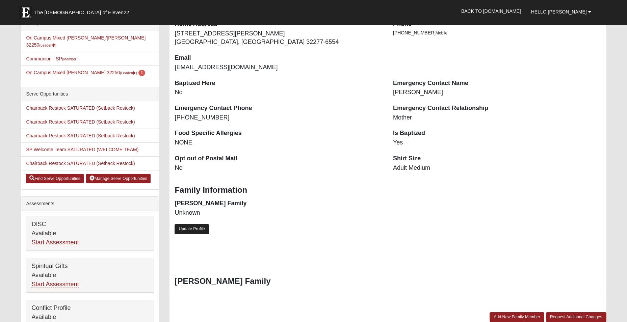
click at [207, 228] on link "Update Profile" at bounding box center [191, 229] width 34 height 10
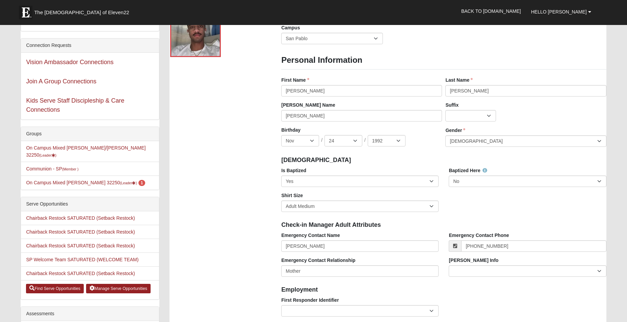
scroll to position [0, 0]
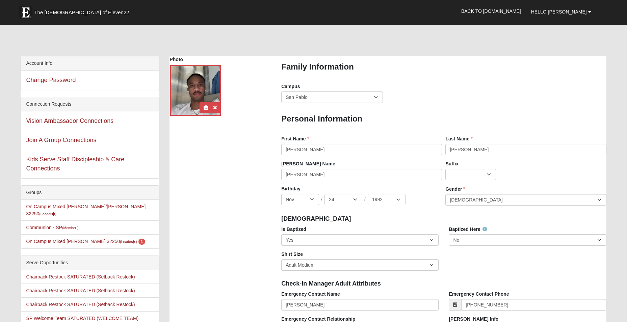
click at [198, 104] on div at bounding box center [195, 90] width 51 height 51
click at [207, 109] on icon at bounding box center [206, 107] width 5 height 5
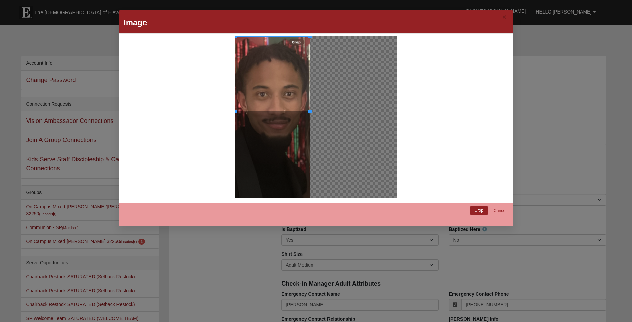
drag, startPoint x: 306, startPoint y: 110, endPoint x: 310, endPoint y: 140, distance: 30.6
click at [310, 144] on div at bounding box center [316, 117] width 162 height 162
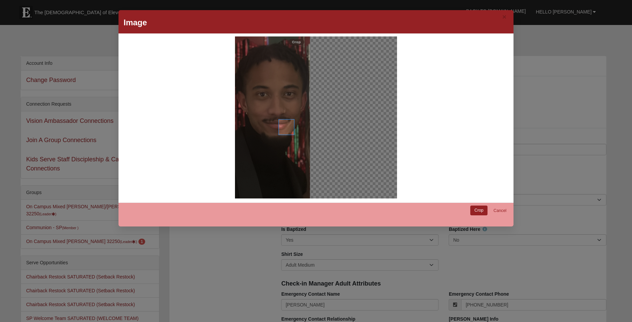
drag, startPoint x: 291, startPoint y: 131, endPoint x: 289, endPoint y: 119, distance: 12.7
click at [289, 119] on div at bounding box center [272, 117] width 75 height 162
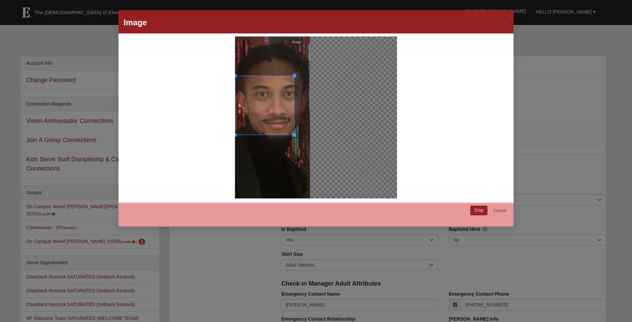
drag, startPoint x: 275, startPoint y: 119, endPoint x: 251, endPoint y: 34, distance: 88.1
click at [251, 34] on div at bounding box center [315, 118] width 395 height 169
drag, startPoint x: 291, startPoint y: 74, endPoint x: 299, endPoint y: 39, distance: 35.7
click at [298, 40] on div at bounding box center [272, 117] width 75 height 162
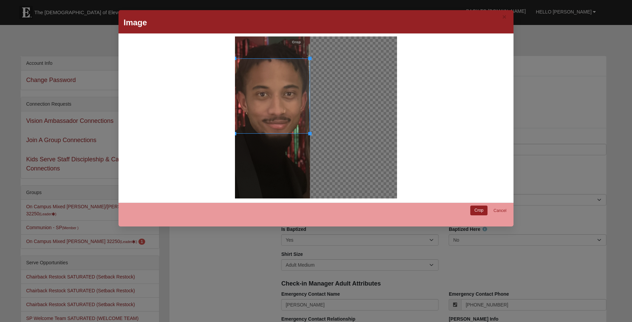
drag, startPoint x: 302, startPoint y: 91, endPoint x: 320, endPoint y: 97, distance: 19.0
click at [311, 90] on div at bounding box center [316, 117] width 162 height 162
drag, startPoint x: 307, startPoint y: 134, endPoint x: 310, endPoint y: 138, distance: 4.9
click at [310, 138] on div at bounding box center [316, 117] width 162 height 162
click at [495, 211] on link "Cancel" at bounding box center [500, 211] width 22 height 10
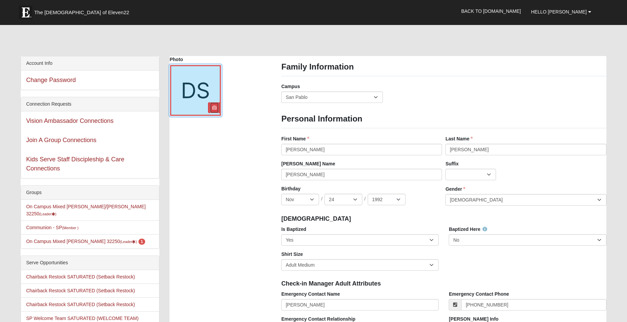
click at [213, 108] on icon at bounding box center [214, 107] width 5 height 5
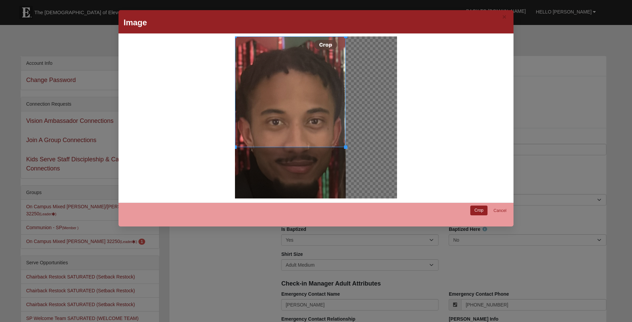
drag, startPoint x: 342, startPoint y: 148, endPoint x: 350, endPoint y: 158, distance: 13.0
click at [350, 166] on div at bounding box center [316, 117] width 162 height 162
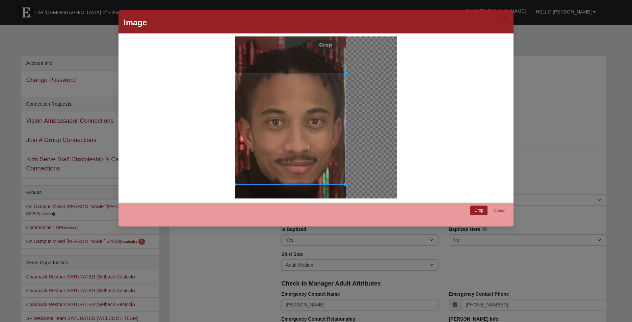
drag, startPoint x: 307, startPoint y: 108, endPoint x: 316, endPoint y: 145, distance: 38.2
click at [316, 145] on div at bounding box center [290, 129] width 111 height 111
click at [472, 214] on link "Crop" at bounding box center [478, 211] width 17 height 10
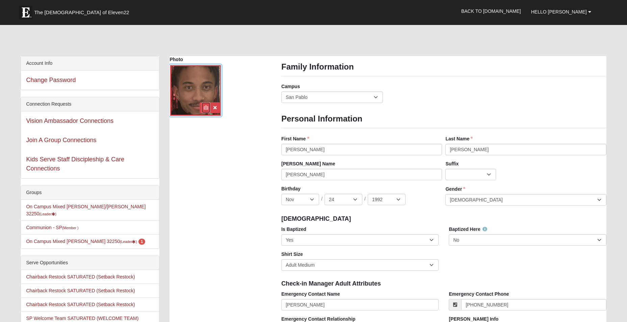
click at [207, 107] on icon at bounding box center [206, 107] width 5 height 5
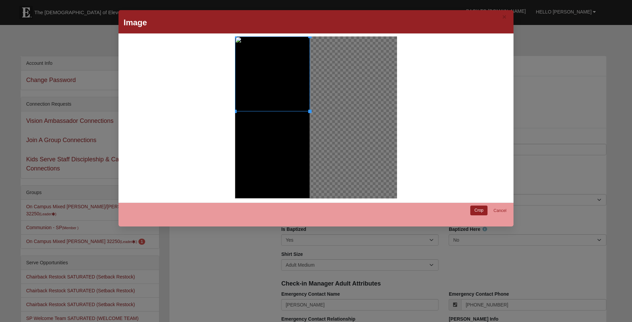
drag, startPoint x: 307, startPoint y: 111, endPoint x: 310, endPoint y: 126, distance: 14.8
click at [310, 126] on div at bounding box center [316, 117] width 162 height 162
drag, startPoint x: 289, startPoint y: 99, endPoint x: 288, endPoint y: 109, distance: 9.8
click at [288, 109] on div at bounding box center [272, 83] width 75 height 75
drag, startPoint x: 174, startPoint y: 18, endPoint x: 180, endPoint y: 59, distance: 41.6
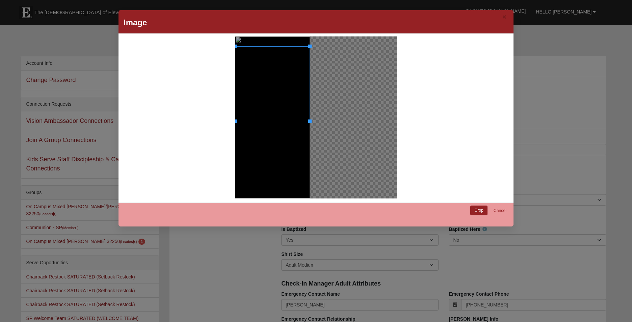
click at [180, 59] on div "× Image Cancel Crop" at bounding box center [315, 118] width 395 height 216
click at [479, 213] on link "Crop" at bounding box center [478, 211] width 17 height 10
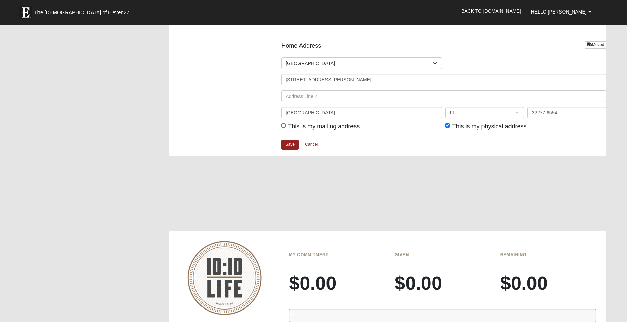
scroll to position [810, 0]
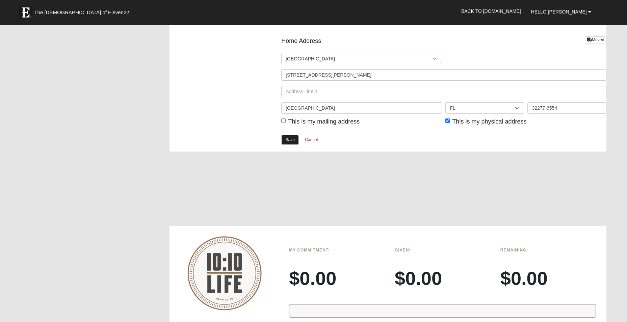
click at [292, 140] on link "Save" at bounding box center [290, 140] width 18 height 10
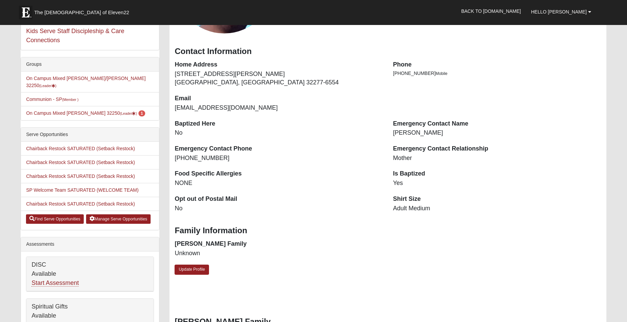
scroll to position [135, 0]
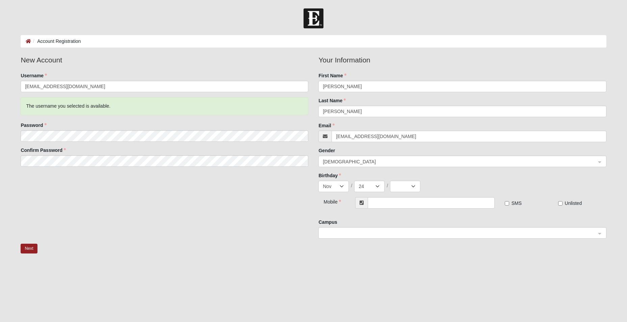
select select "11"
select select "24"
